Goal: Information Seeking & Learning: Find specific page/section

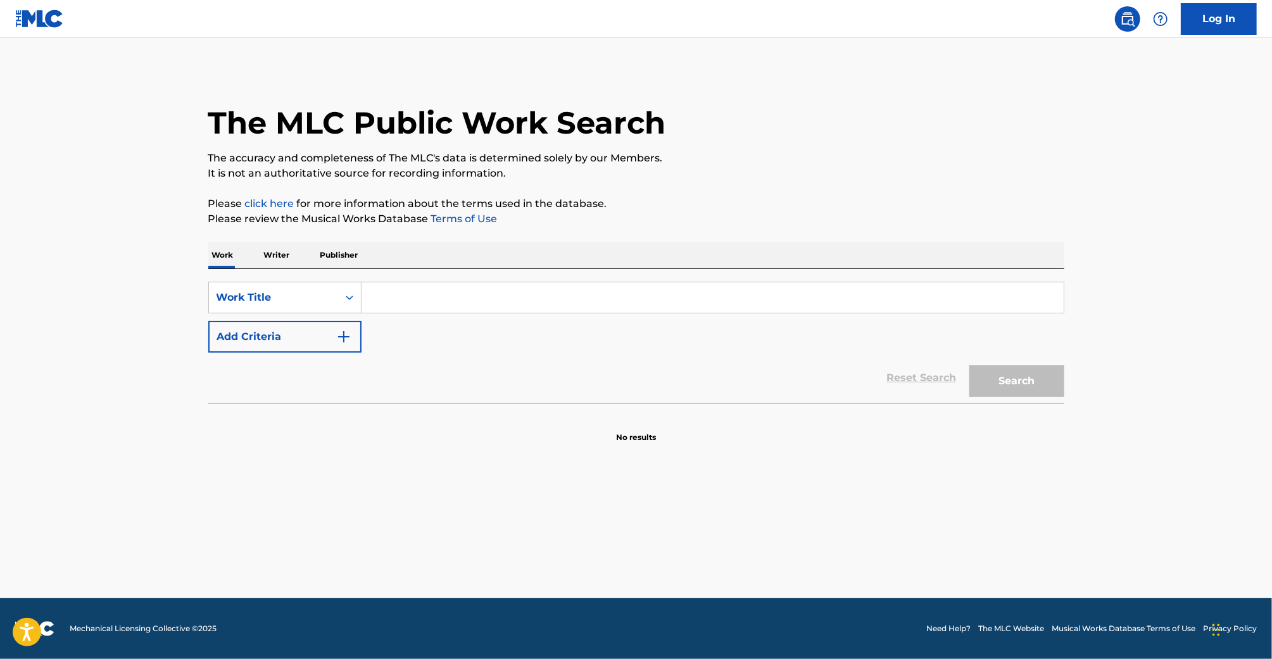
click at [330, 258] on p "Publisher" at bounding box center [340, 255] width 46 height 27
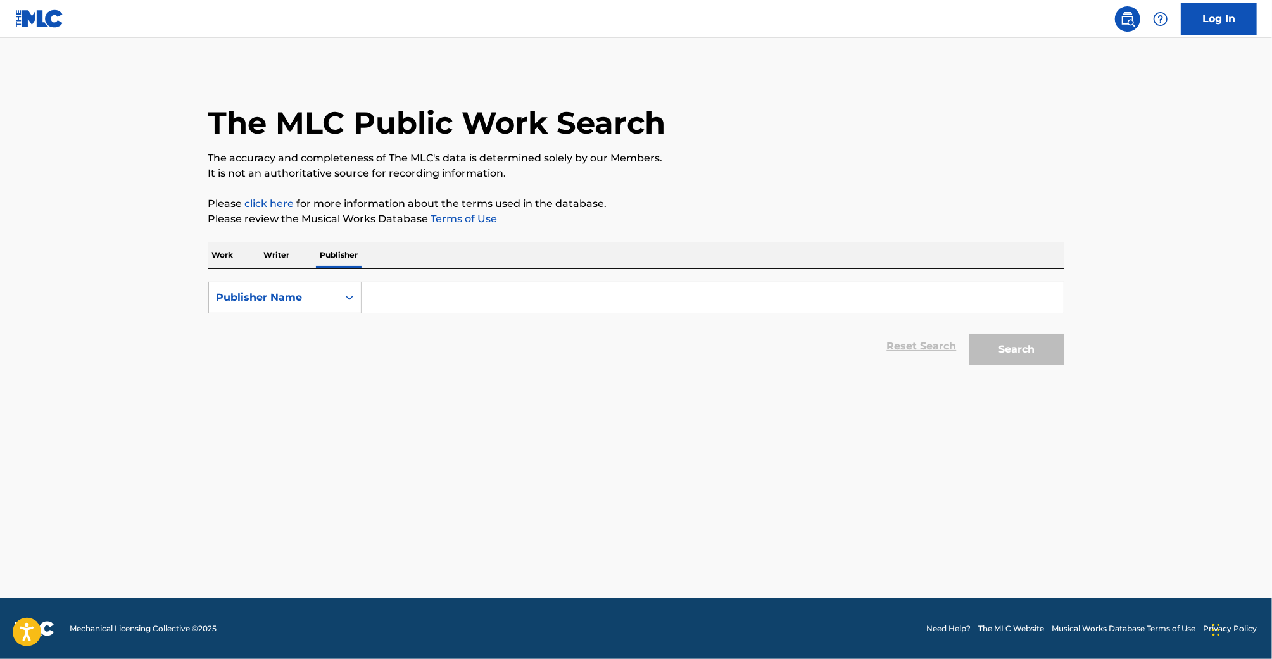
click at [402, 300] on input "Search Form" at bounding box center [713, 297] width 702 height 30
type input "evil industry"
click at [997, 331] on div "Search" at bounding box center [1013, 346] width 101 height 51
click at [997, 337] on button "Search" at bounding box center [1017, 350] width 95 height 32
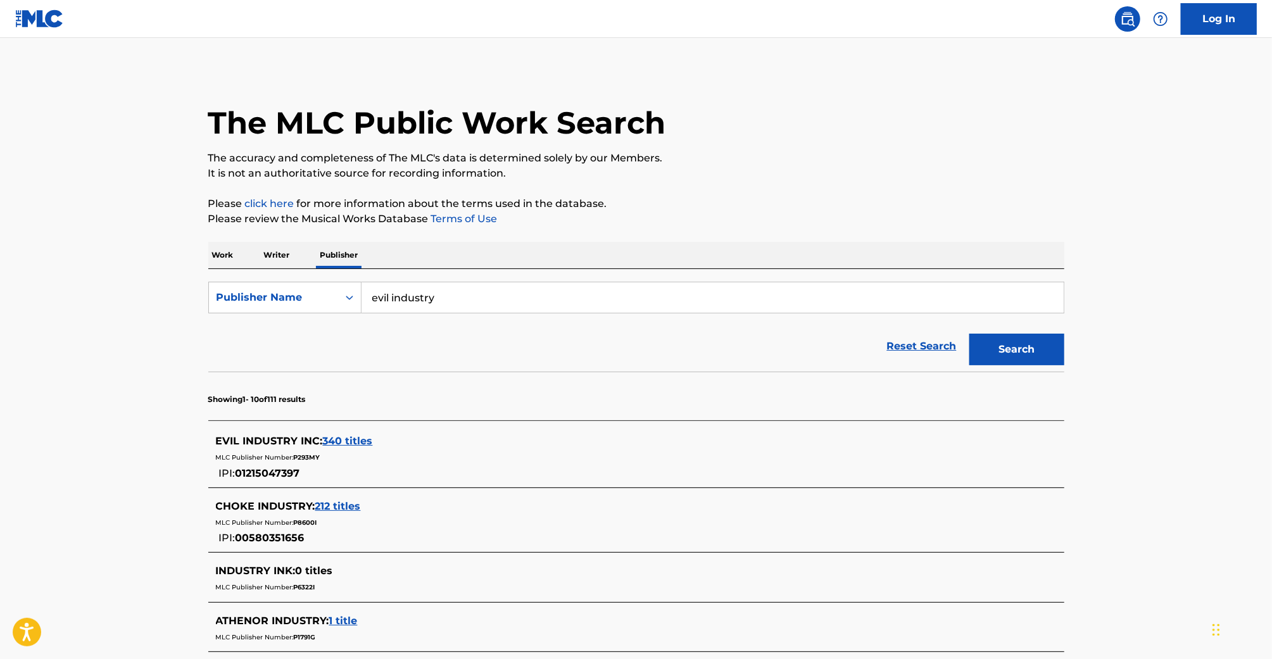
click at [359, 443] on span "340 titles" at bounding box center [348, 441] width 50 height 12
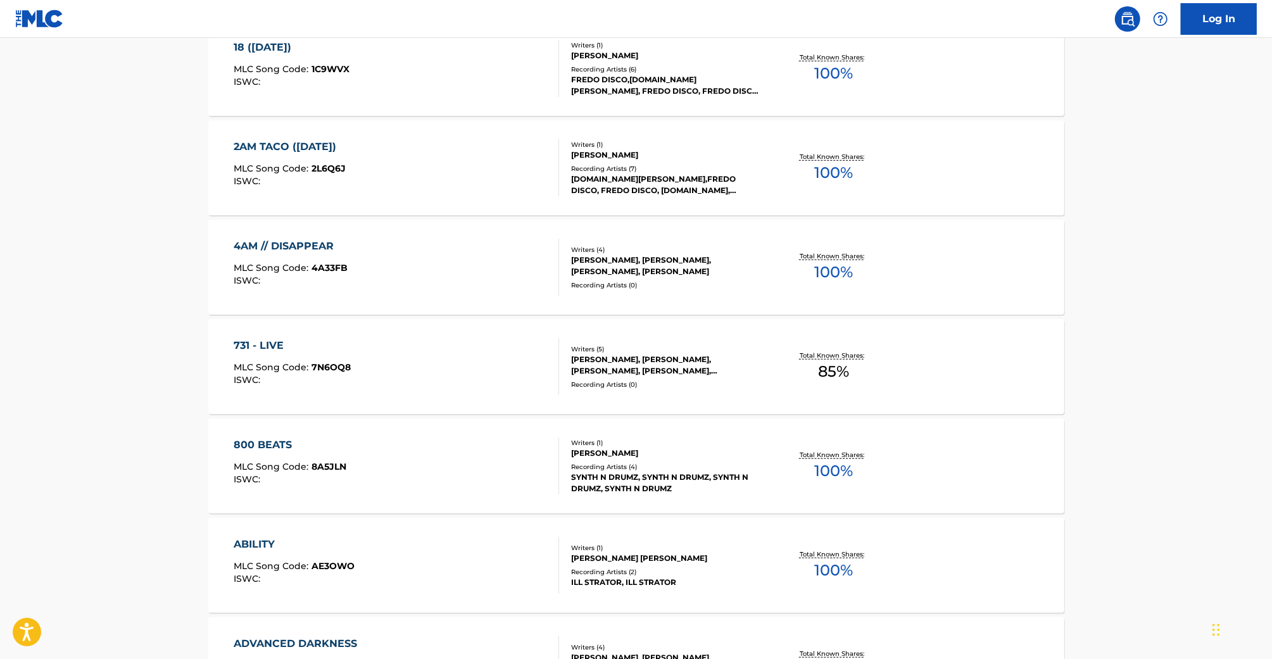
scroll to position [941, 0]
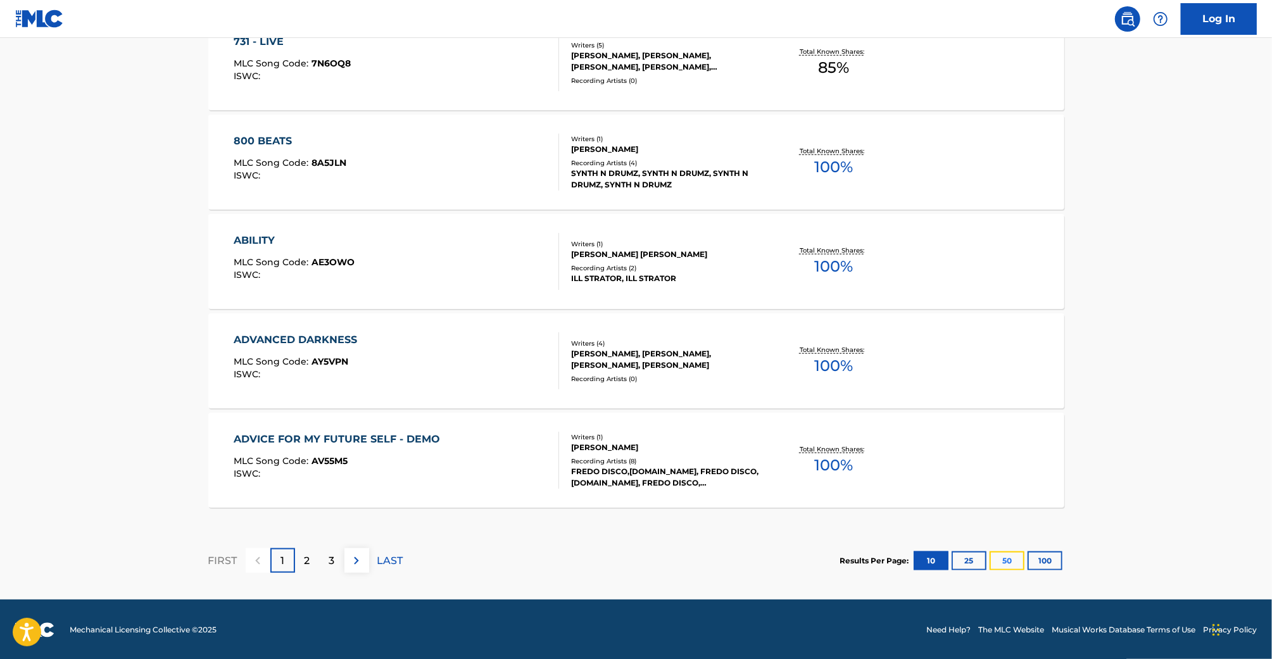
click at [1011, 559] on button "50" at bounding box center [1007, 561] width 35 height 19
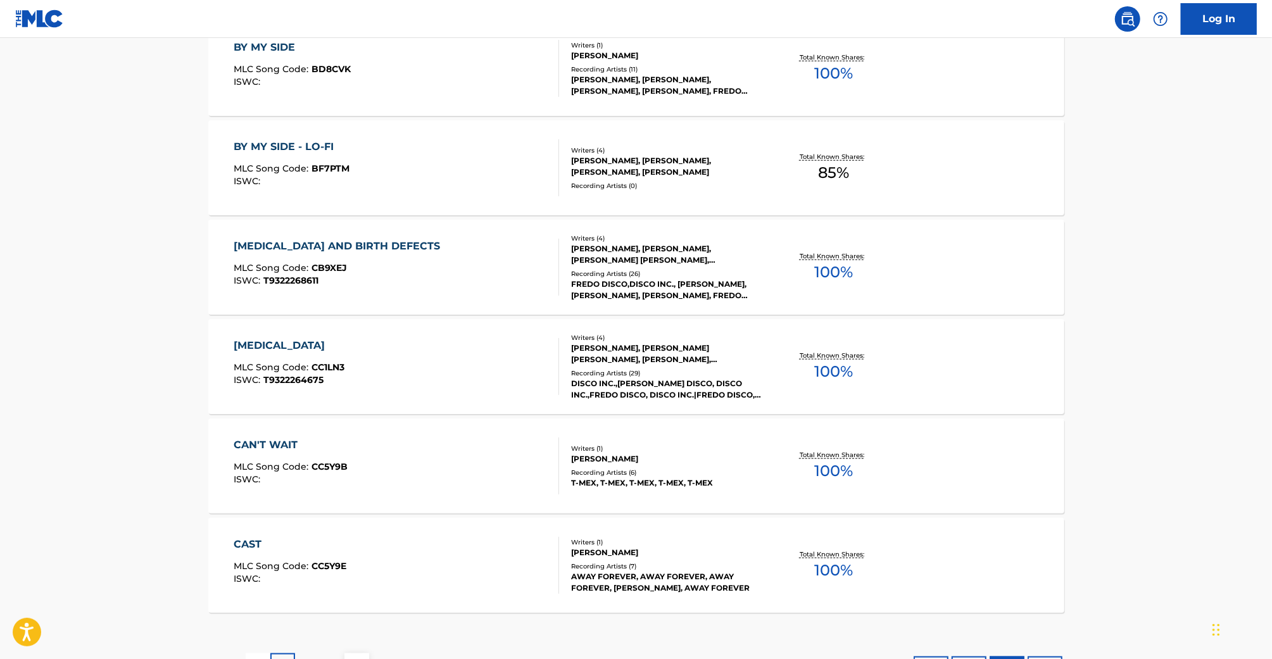
scroll to position [4918, 0]
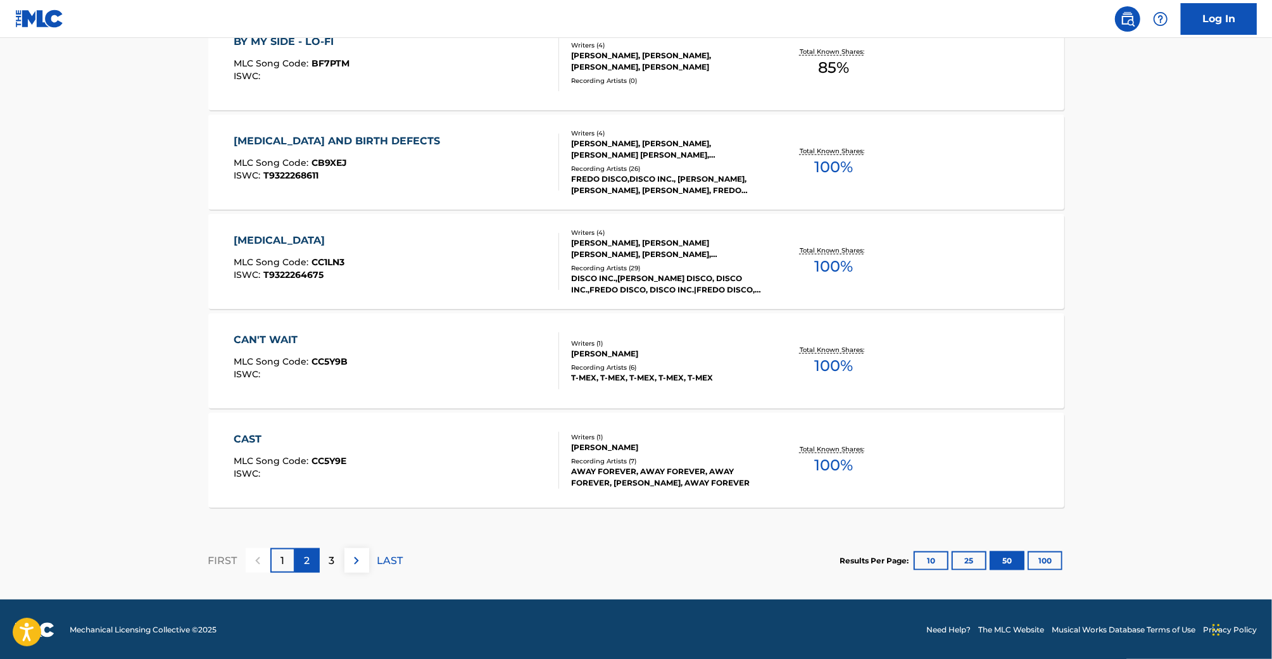
click at [315, 555] on div "2" at bounding box center [307, 560] width 25 height 25
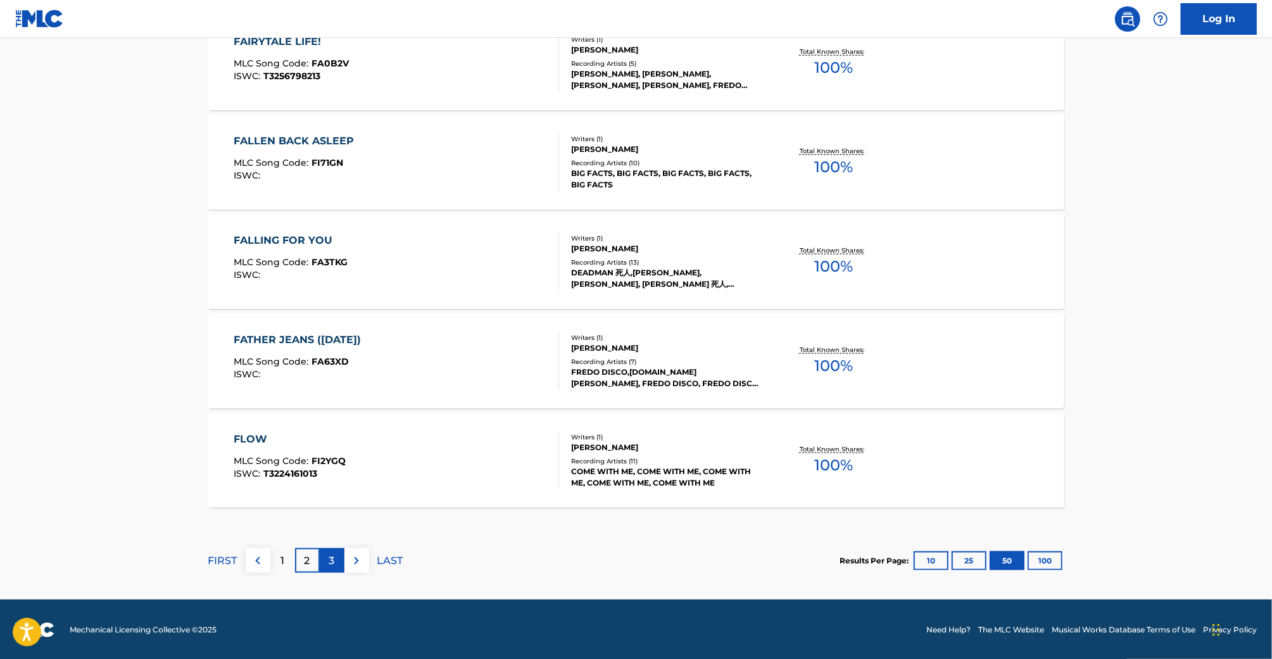
click at [334, 563] on p "3" at bounding box center [332, 561] width 6 height 15
